Goal: Task Accomplishment & Management: Manage account settings

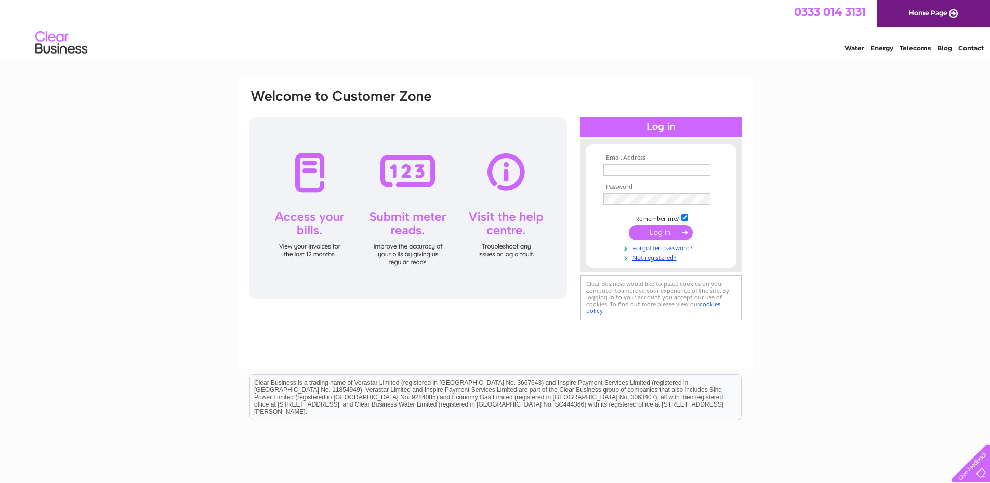
click at [625, 169] on input "text" at bounding box center [656, 169] width 107 height 11
drag, startPoint x: 690, startPoint y: 168, endPoint x: 245, endPoint y: 169, distance: 445.2
click at [245, 169] on div "Email Address: [EMAIL_ADDRESS][DOMAIN_NAME] Password:" at bounding box center [495, 223] width 514 height 291
type input "m"
click at [633, 170] on input "text" at bounding box center [657, 170] width 108 height 12
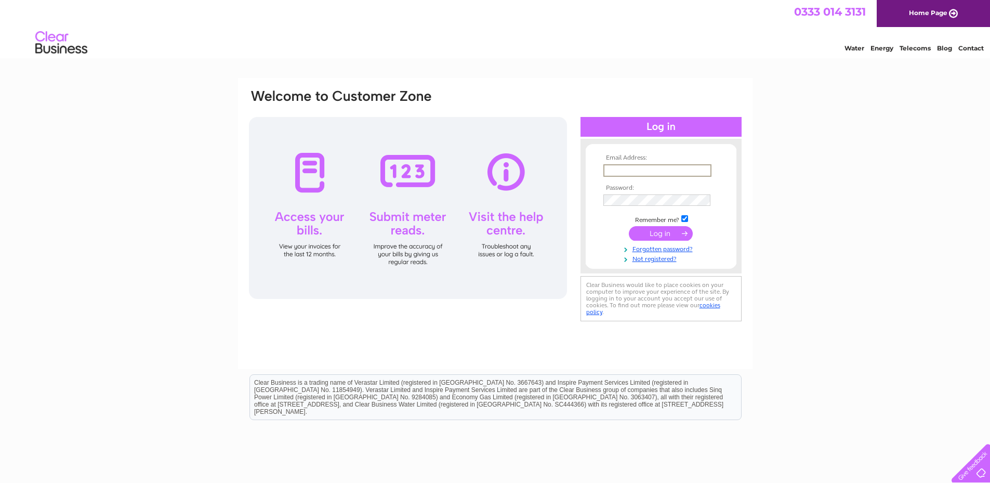
type input "[EMAIL_ADDRESS][DOMAIN_NAME]"
click at [629, 226] on input "submit" at bounding box center [661, 233] width 64 height 15
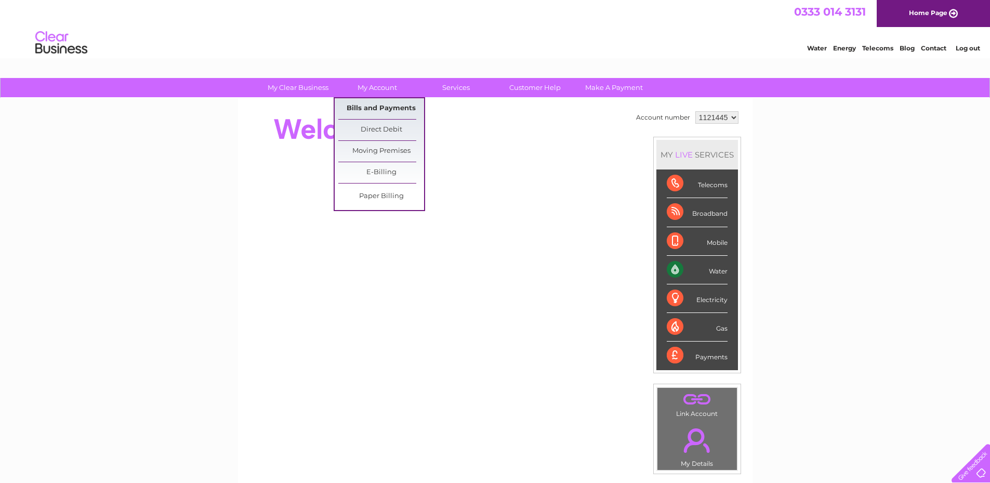
click at [379, 104] on link "Bills and Payments" at bounding box center [381, 108] width 86 height 21
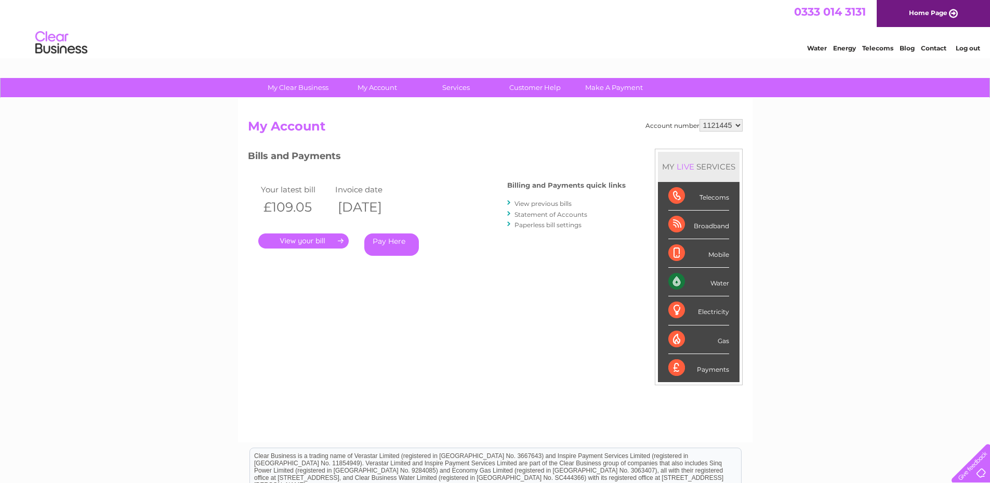
click at [326, 244] on link "." at bounding box center [303, 240] width 90 height 15
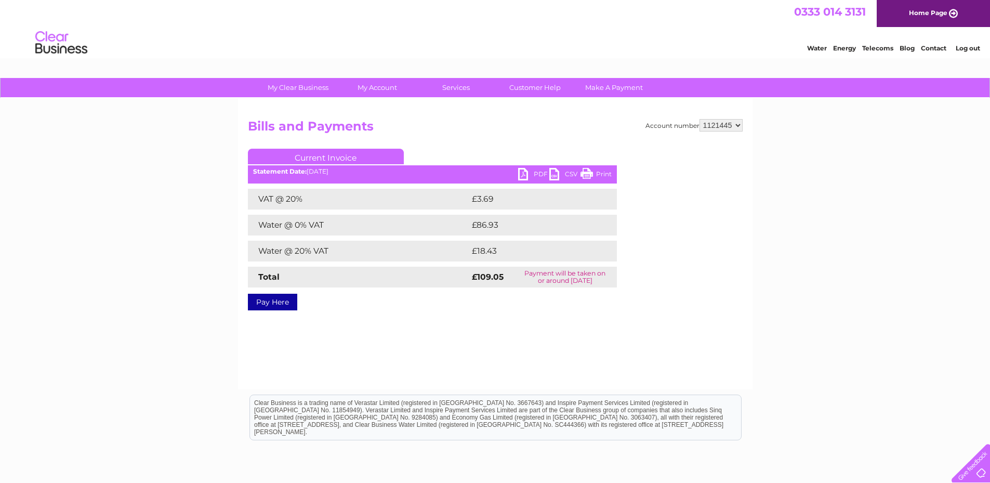
click at [521, 173] on link "PDF" at bounding box center [533, 175] width 31 height 15
